Goal: Task Accomplishment & Management: Complete application form

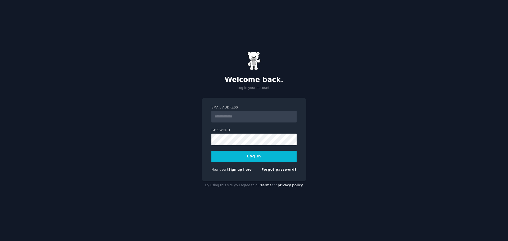
click at [243, 115] on input "Email Address" at bounding box center [253, 117] width 85 height 12
type input "**********"
click at [224, 151] on button "Log In" at bounding box center [253, 156] width 85 height 11
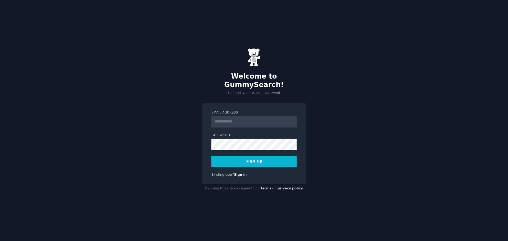
click at [233, 121] on input "Email Address" at bounding box center [253, 122] width 85 height 12
type input "**********"
click at [192, 155] on div "**********" at bounding box center [254, 120] width 508 height 241
click at [245, 157] on button "Sign up" at bounding box center [253, 161] width 85 height 11
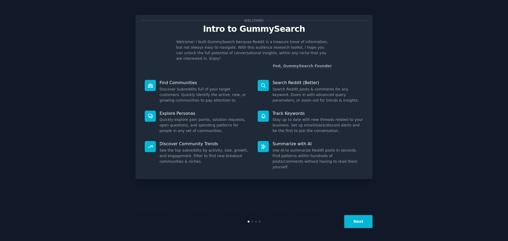
click at [364, 226] on button "Next" at bounding box center [358, 221] width 28 height 13
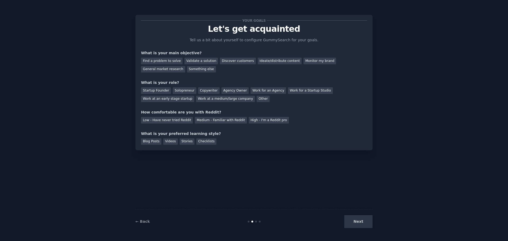
click at [363, 224] on div "Next" at bounding box center [332, 221] width 79 height 13
click at [356, 222] on div "Next" at bounding box center [332, 221] width 79 height 13
drag, startPoint x: 335, startPoint y: 207, endPoint x: 286, endPoint y: 189, distance: 52.1
click at [333, 207] on div "Your goals Let's get acquainted Tell us a bit about yourself to configure Gummy…" at bounding box center [253, 120] width 237 height 226
click at [169, 175] on div "Your goals Let's get acquainted Tell us a bit about yourself to configure Gummy…" at bounding box center [253, 120] width 237 height 226
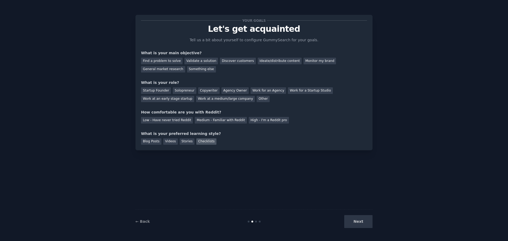
click at [197, 142] on div "Checklists" at bounding box center [206, 141] width 20 height 7
click at [183, 142] on div "Stories" at bounding box center [187, 141] width 15 height 7
click at [168, 142] on div "Videos" at bounding box center [170, 141] width 15 height 7
click at [154, 141] on div "Blog Posts" at bounding box center [151, 141] width 20 height 7
click at [169, 62] on div "Find a problem to solve" at bounding box center [162, 61] width 42 height 7
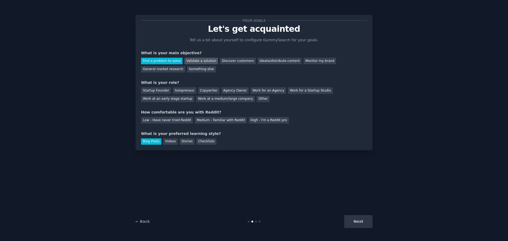
click at [196, 62] on div "Validate a solution" at bounding box center [201, 61] width 34 height 7
click at [223, 62] on div "Discover customers" at bounding box center [238, 61] width 36 height 7
click at [269, 63] on div "Ideate/distribute content" at bounding box center [280, 61] width 44 height 7
click at [306, 63] on div "Monitor my brand" at bounding box center [320, 61] width 33 height 7
click at [185, 66] on div "General market research" at bounding box center [163, 69] width 44 height 7
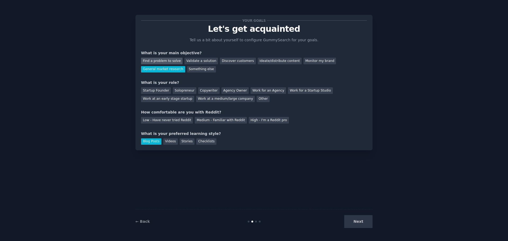
click at [163, 61] on div "Find a problem to solve" at bounding box center [162, 61] width 42 height 7
click at [156, 90] on div "Startup Founder" at bounding box center [156, 90] width 30 height 7
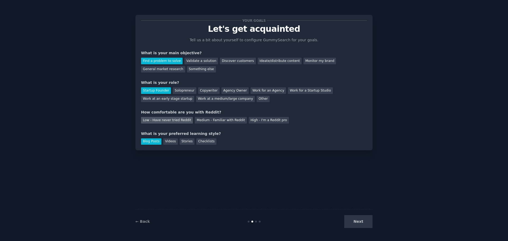
click at [166, 120] on div "Low - Have never tried Reddit" at bounding box center [167, 120] width 52 height 7
click at [367, 221] on button "Next" at bounding box center [358, 221] width 28 height 13
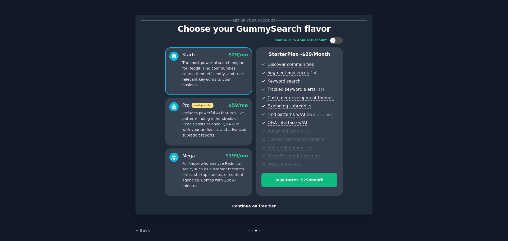
click at [208, 70] on p "The most powerful search engine for Reddit. Find communities, search them effic…" at bounding box center [215, 74] width 66 height 28
click at [254, 207] on div "Continue on free tier" at bounding box center [254, 207] width 226 height 6
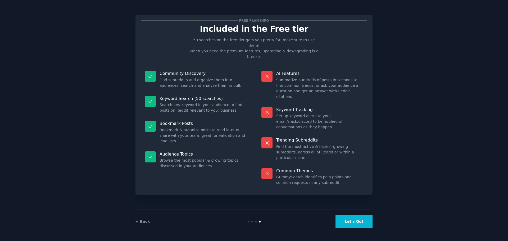
click at [355, 222] on button "Let's Go!" at bounding box center [354, 221] width 37 height 13
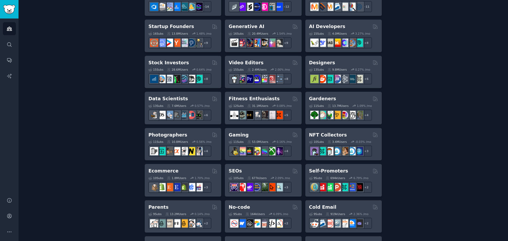
scroll to position [159, 0]
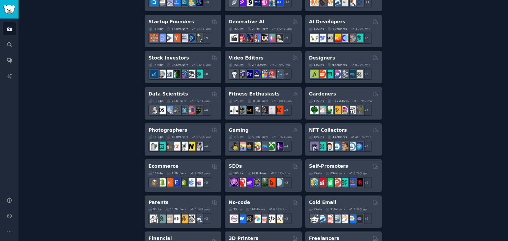
click at [103, 127] on div "Create your first audience An audience is a collection of subreddits you can se…" at bounding box center [263, 163] width 475 height 576
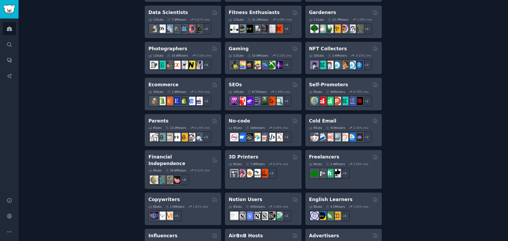
scroll to position [237, 0]
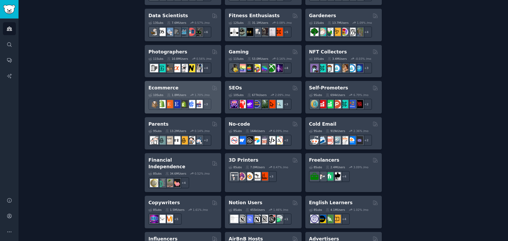
click at [164, 85] on h2 "Ecommerce" at bounding box center [163, 88] width 30 height 7
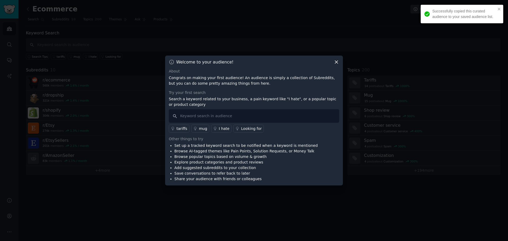
click at [336, 63] on icon at bounding box center [336, 62] width 3 height 3
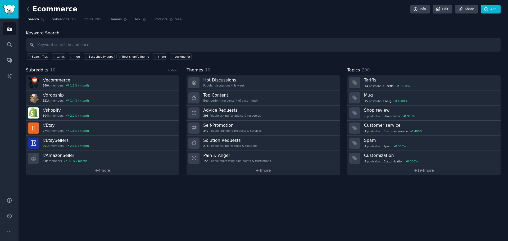
click at [142, 224] on div "Ecommerce Info Edit Share Add Search Subreddits 10 Topics 200 Themes Ask Produc…" at bounding box center [264, 120] width 490 height 241
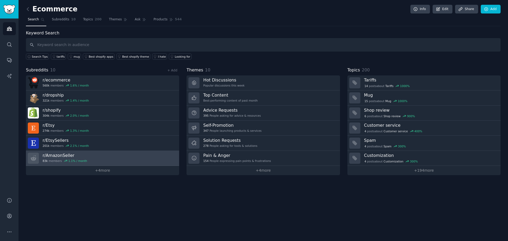
click at [89, 156] on link "r/ AmazonSeller 83k members 1.1 % / month" at bounding box center [102, 158] width 153 height 15
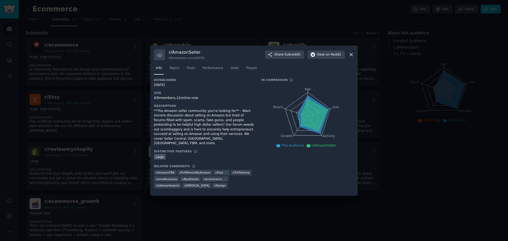
click at [350, 56] on icon at bounding box center [351, 54] width 3 height 3
